Goal: Contribute content: Contribute content

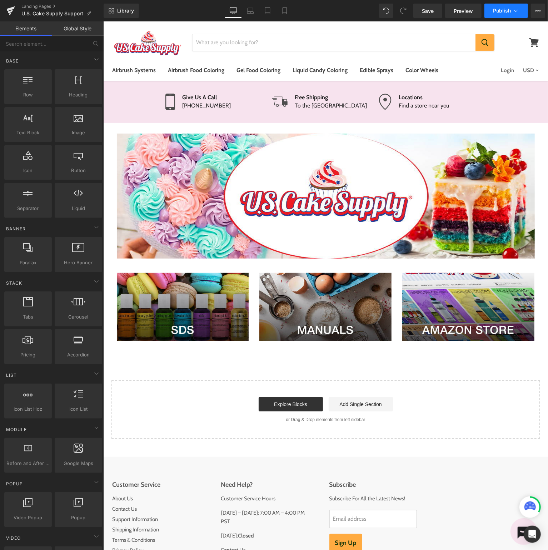
click at [506, 4] on button "Publish" at bounding box center [506, 11] width 44 height 14
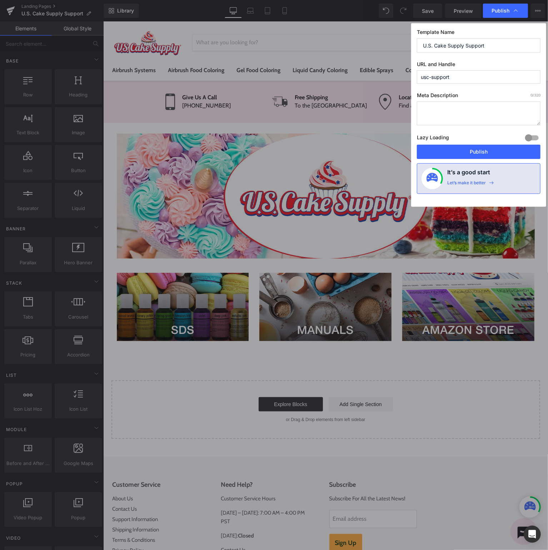
click at [474, 43] on input "U.S. Cake Supply Support" at bounding box center [479, 45] width 124 height 14
type input "U.S. Cake Supply Knowledge Base"
type input "usc-knowledge"
click at [482, 145] on button "Publish" at bounding box center [479, 152] width 124 height 14
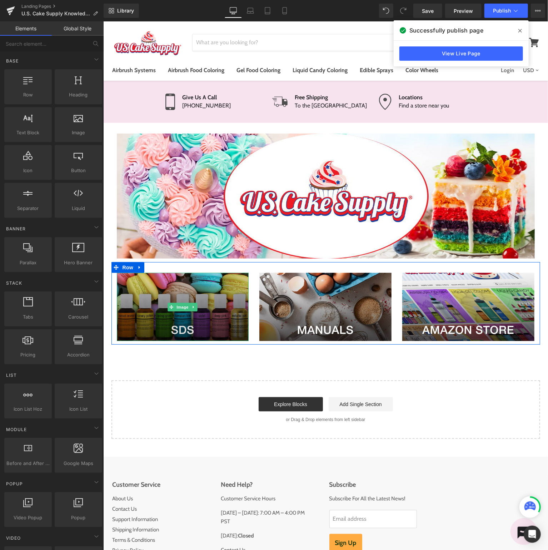
click at [181, 323] on img at bounding box center [182, 306] width 132 height 69
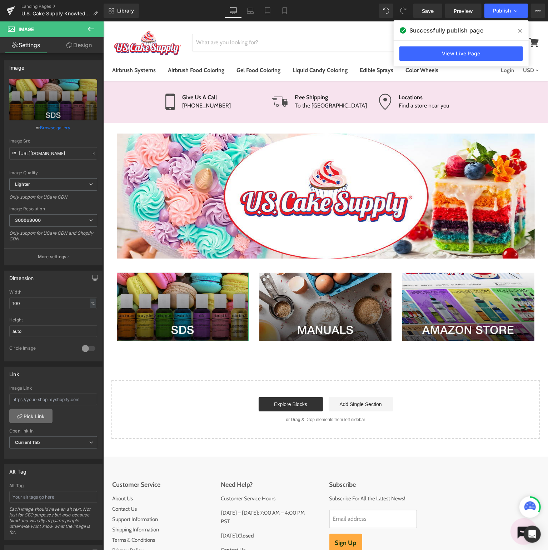
click at [32, 415] on link "Pick Link" at bounding box center [30, 416] width 43 height 14
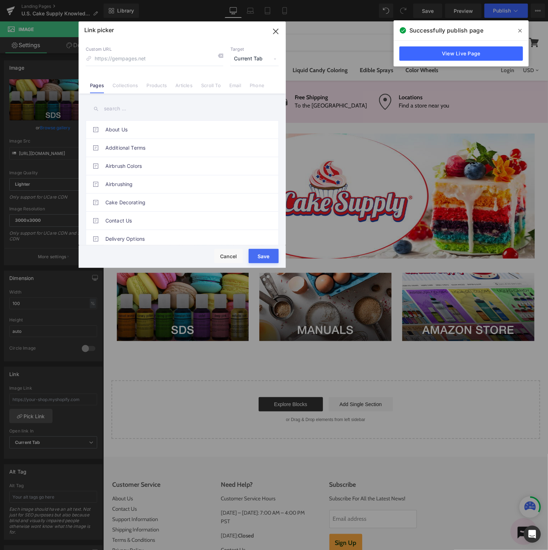
click at [139, 108] on input "text" at bounding box center [182, 109] width 193 height 16
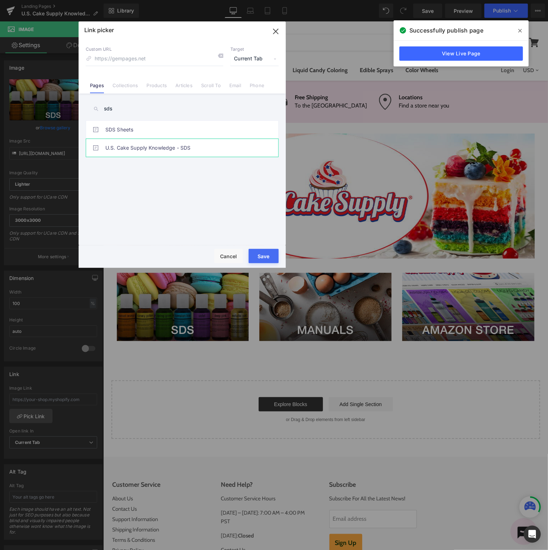
type input "sds"
click at [146, 153] on link "U.S. Cake Supply Knowledge - SDS" at bounding box center [183, 148] width 157 height 18
type input "/pages/usc-knowledge-sds"
click at [256, 254] on button "Save" at bounding box center [264, 256] width 30 height 14
type input "/pages/usc-knowledge-sds"
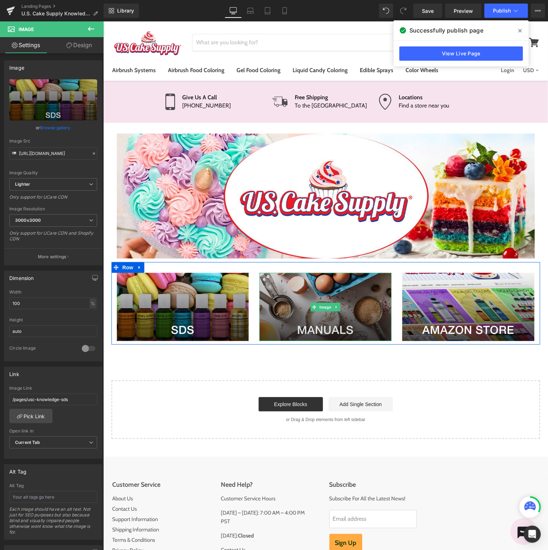
click at [323, 299] on img at bounding box center [325, 306] width 132 height 69
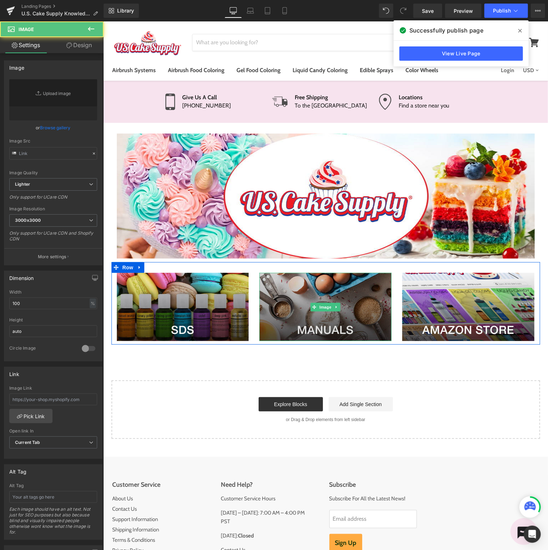
type input "[URL][DOMAIN_NAME]"
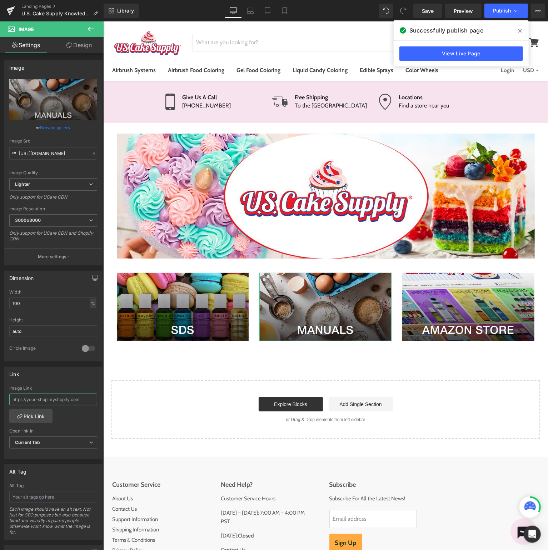
click at [31, 400] on input "text" at bounding box center [53, 399] width 88 height 12
click at [46, 414] on link "Pick Link" at bounding box center [30, 416] width 43 height 14
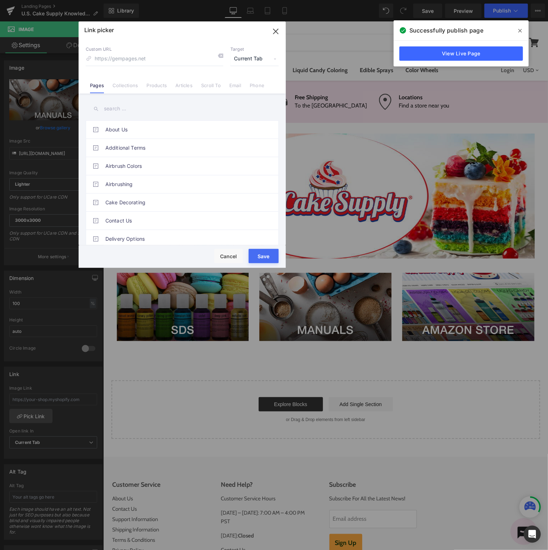
click at [175, 106] on input "text" at bounding box center [182, 109] width 193 height 16
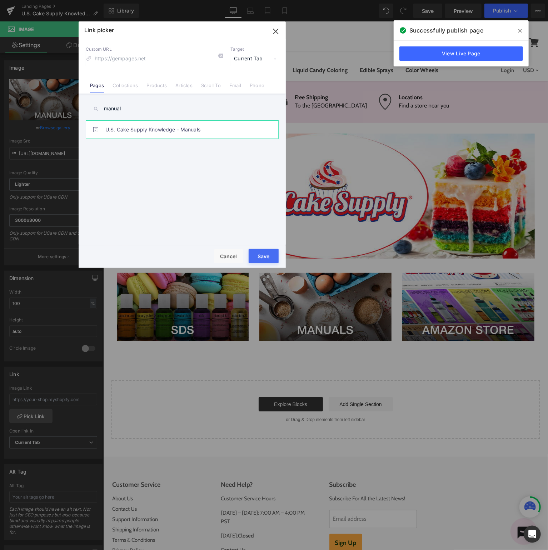
type input "manual"
click at [199, 127] on link "U.S. Cake Supply Knowledge - Manuals" at bounding box center [183, 130] width 157 height 18
type input "/pages/usc-knowledge-manuals"
click at [261, 256] on button "Save" at bounding box center [264, 256] width 30 height 14
type input "/pages/usc-knowledge-manuals"
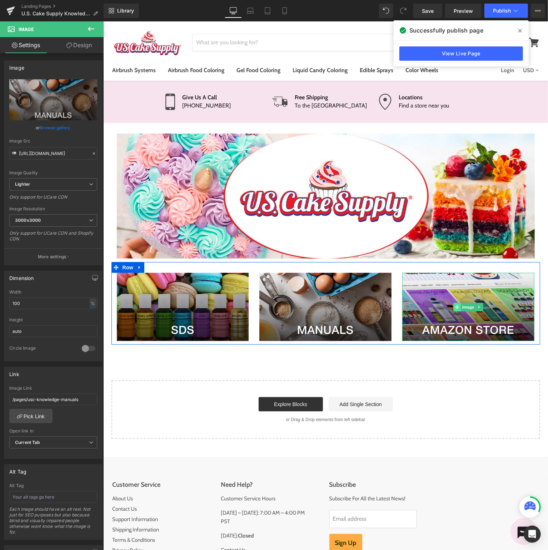
click at [461, 309] on span at bounding box center [456, 306] width 7 height 9
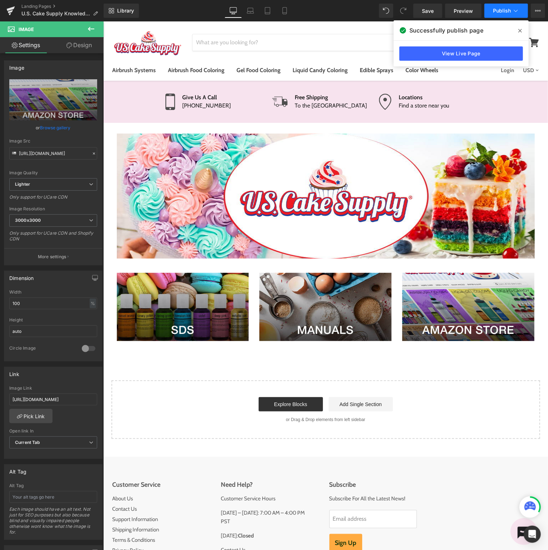
click at [508, 15] on button "Publish" at bounding box center [506, 11] width 44 height 14
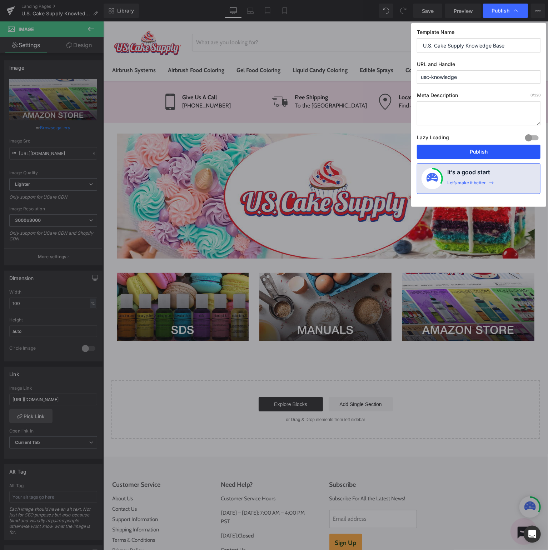
click at [495, 151] on button "Publish" at bounding box center [479, 152] width 124 height 14
